Goal: Task Accomplishment & Management: Use online tool/utility

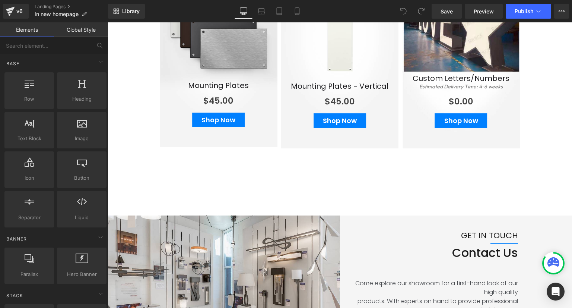
scroll to position [1133, 0]
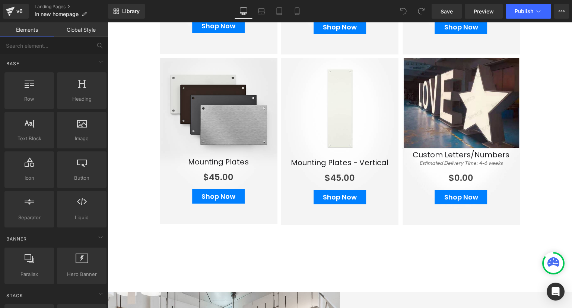
click at [552, 263] on icon at bounding box center [554, 261] width 12 height 9
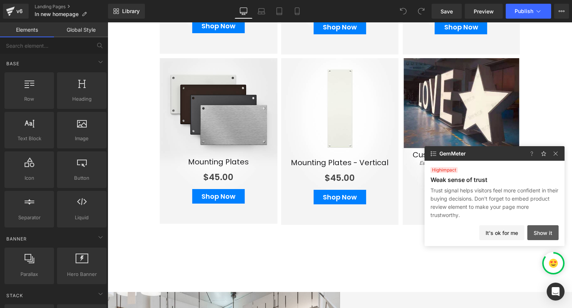
click at [0, 0] on button "Show it" at bounding box center [0, 0] width 0 height 0
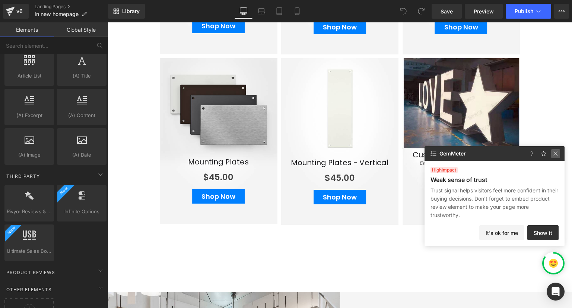
click at [0, 0] on img at bounding box center [0, 0] width 0 height 0
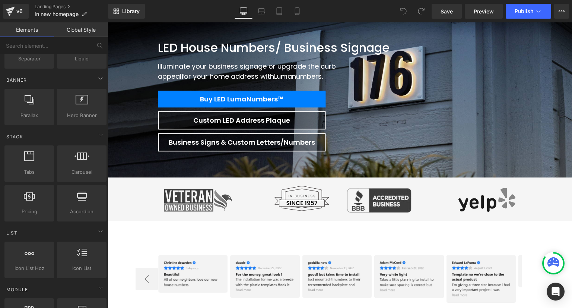
scroll to position [159, 0]
click at [77, 165] on div at bounding box center [81, 159] width 45 height 17
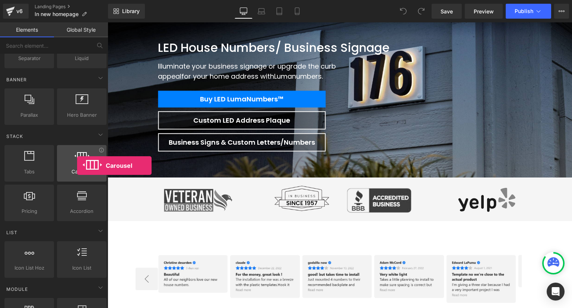
click at [77, 165] on div at bounding box center [81, 159] width 45 height 17
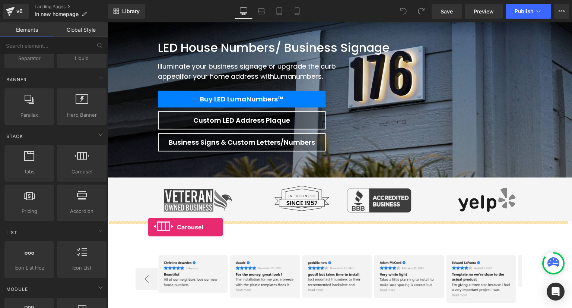
drag, startPoint x: 185, startPoint y: 188, endPoint x: 148, endPoint y: 227, distance: 53.5
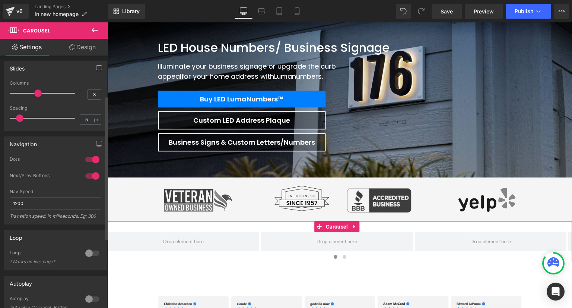
scroll to position [0, 0]
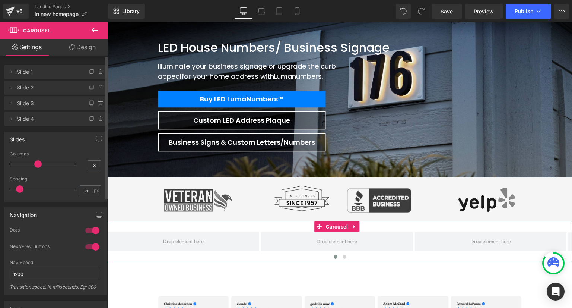
click at [41, 74] on span "Slide 1" at bounding box center [48, 72] width 63 height 14
click at [11, 74] on icon at bounding box center [11, 72] width 6 height 6
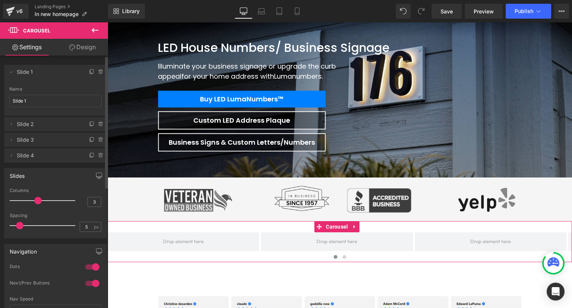
click at [33, 107] on div "Name Slide 1" at bounding box center [55, 100] width 92 height 29
click at [39, 74] on span "Slide 1" at bounding box center [48, 72] width 63 height 14
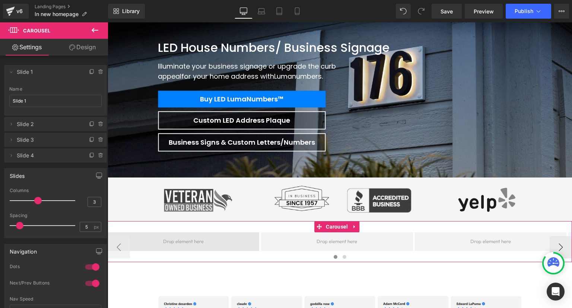
click at [176, 244] on span at bounding box center [184, 241] width 46 height 11
